Goal: Navigation & Orientation: Find specific page/section

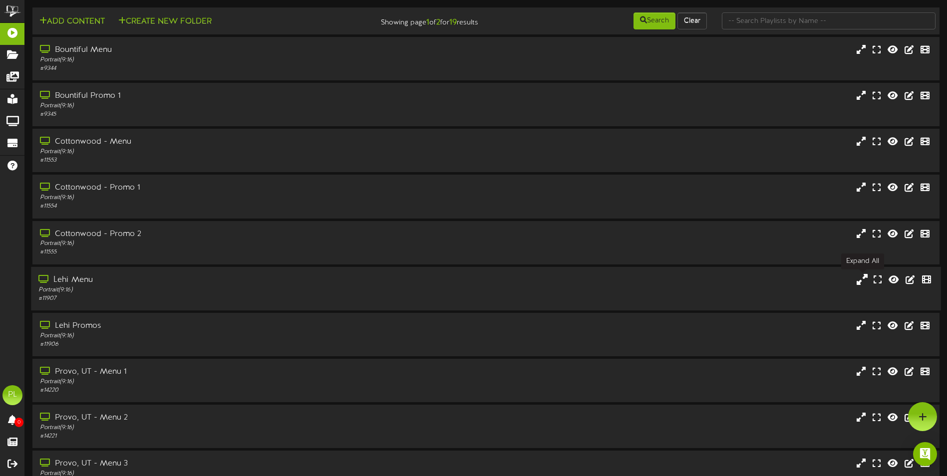
click at [864, 281] on icon at bounding box center [862, 279] width 11 height 11
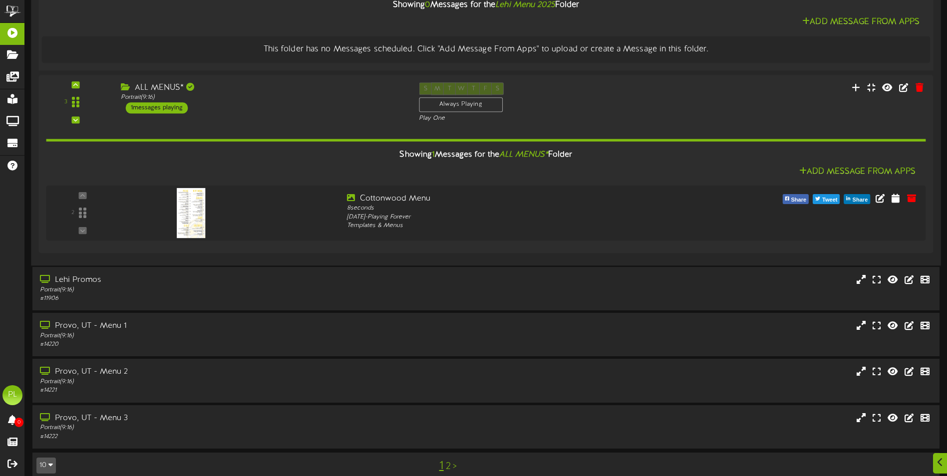
scroll to position [449, 0]
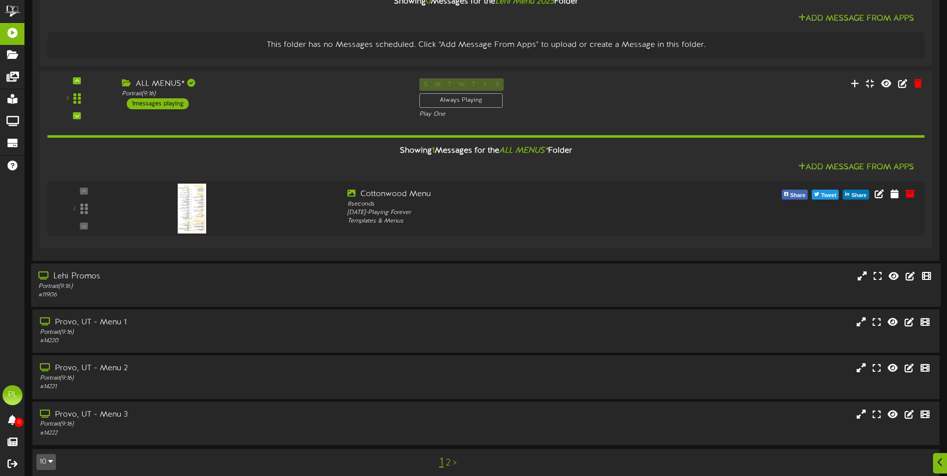
click at [262, 281] on div "Lehi Promos" at bounding box center [220, 276] width 364 height 11
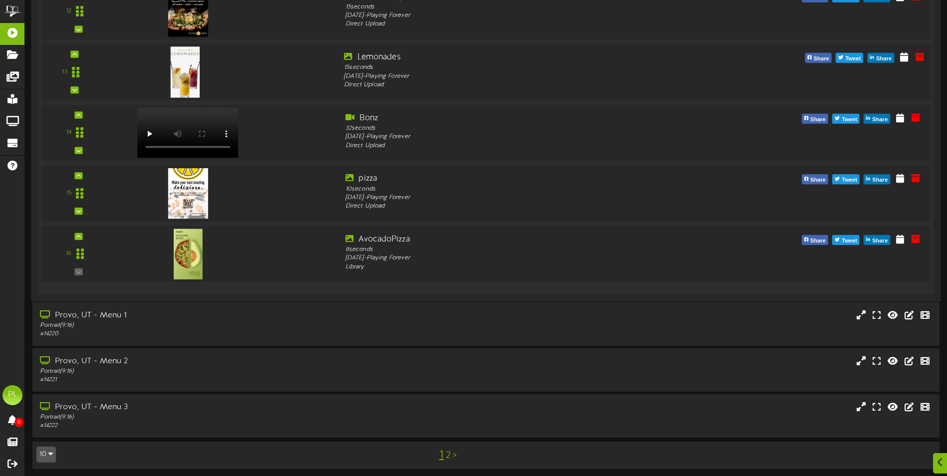
scroll to position [1609, 0]
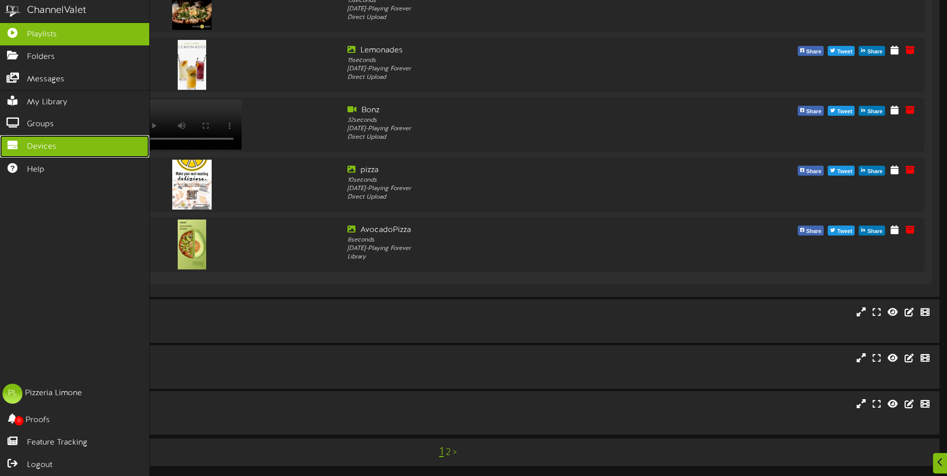
click at [55, 135] on link "Devices" at bounding box center [74, 146] width 149 height 22
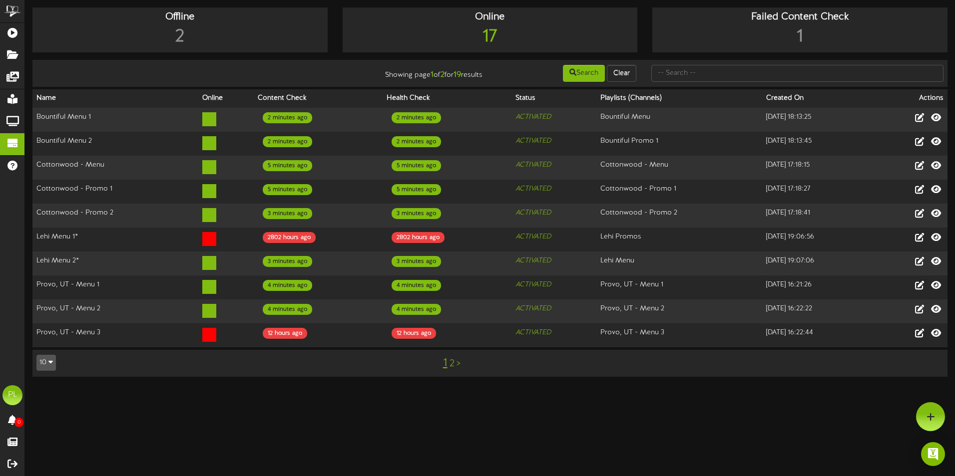
click at [47, 355] on button "10" at bounding box center [45, 363] width 19 height 16
click at [44, 307] on div "25" at bounding box center [46, 313] width 19 height 15
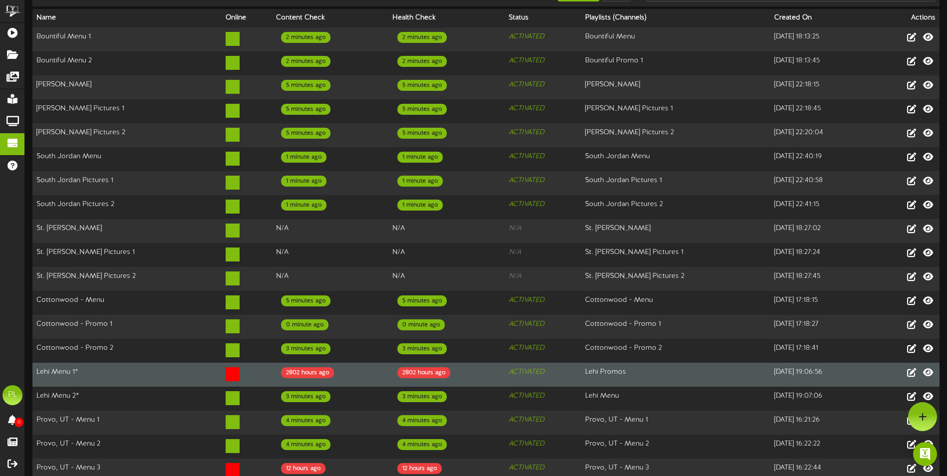
scroll to position [56, 0]
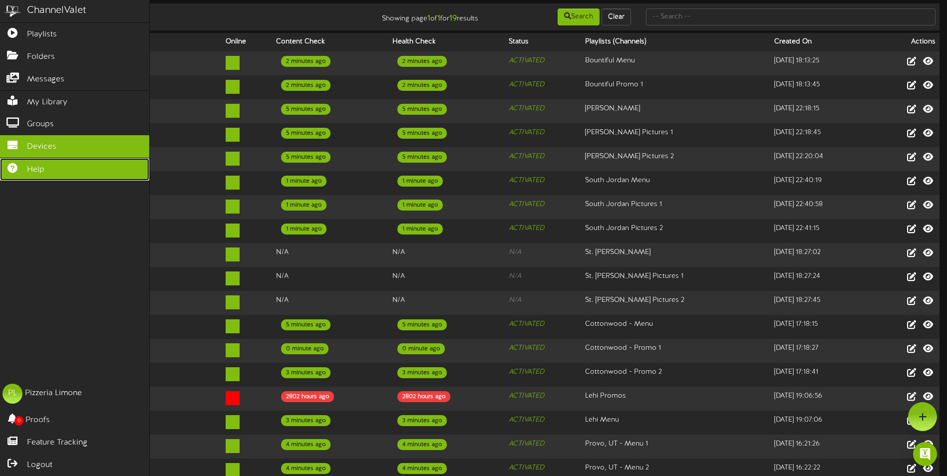
click at [80, 162] on link "Help" at bounding box center [74, 169] width 149 height 22
